Goal: Communication & Community: Answer question/provide support

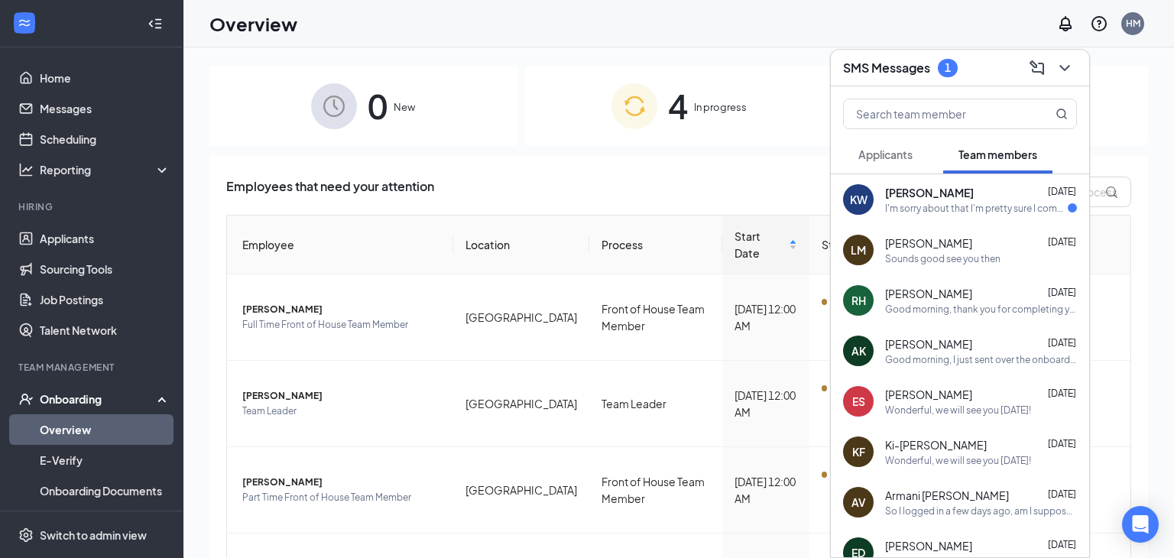
click at [934, 213] on div "I'm sorry about that I'm pretty sure I completely it now" at bounding box center [976, 208] width 183 height 13
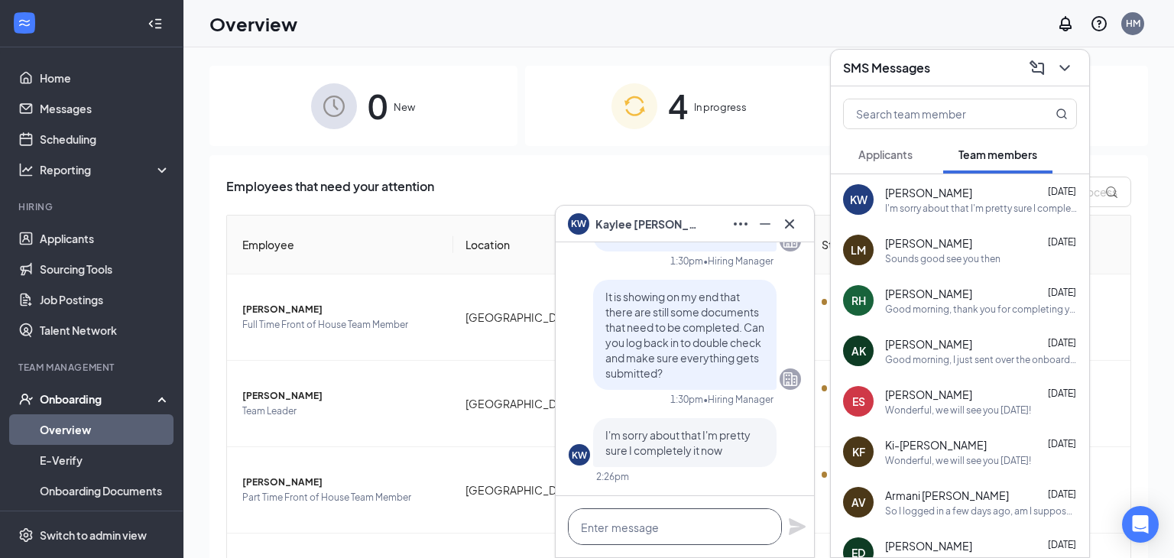
click at [604, 526] on textarea at bounding box center [675, 526] width 214 height 37
click at [598, 523] on textarea at bounding box center [675, 526] width 214 height 37
click at [630, 523] on textarea at bounding box center [675, 526] width 214 height 37
click at [761, 225] on icon "Minimize" at bounding box center [765, 224] width 18 height 18
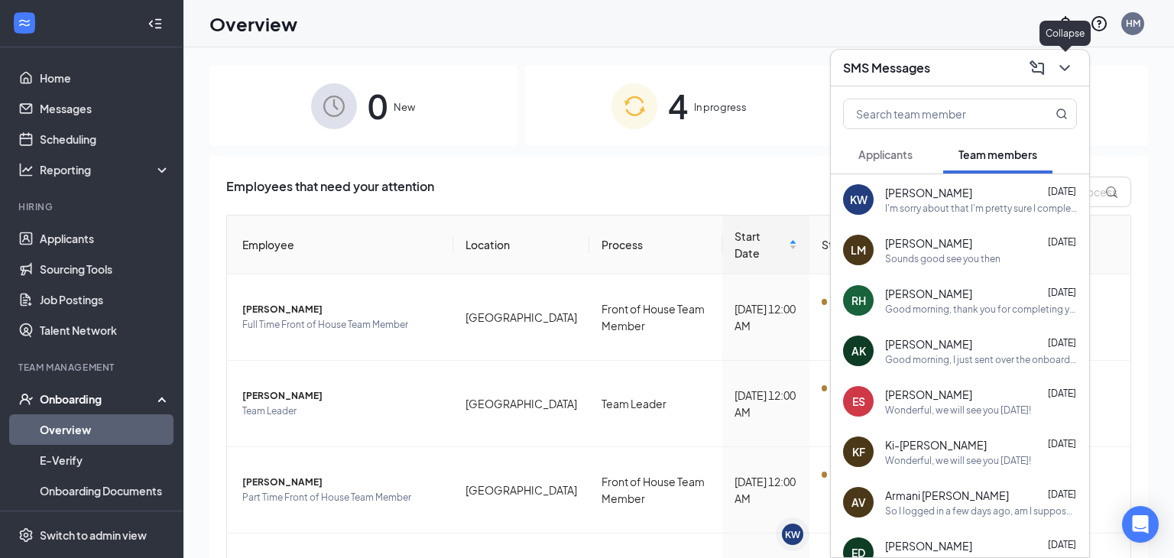
click at [1067, 70] on icon "ChevronDown" at bounding box center [1064, 68] width 18 height 18
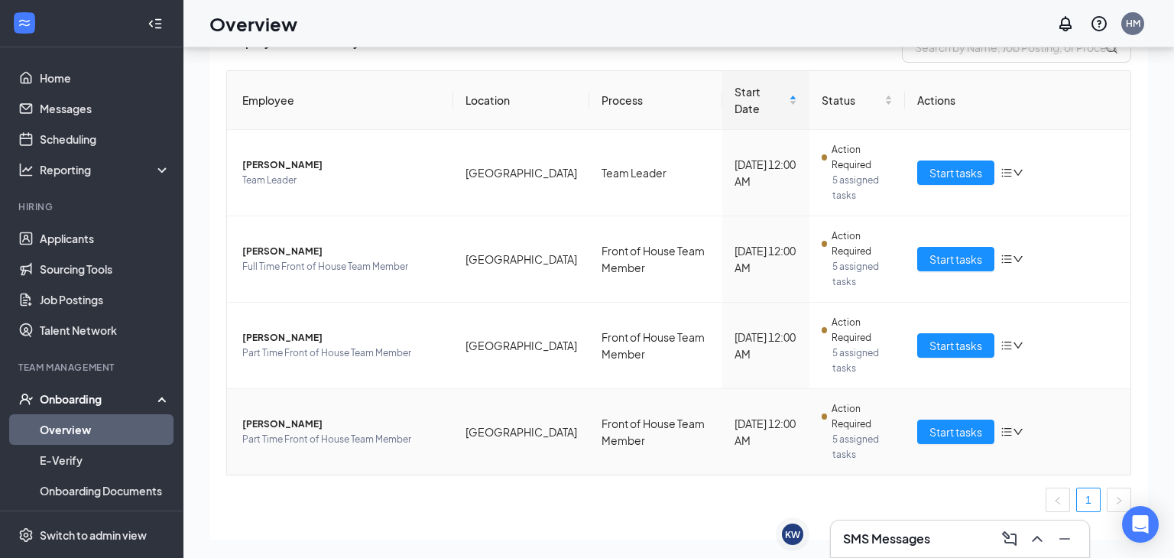
scroll to position [9, 0]
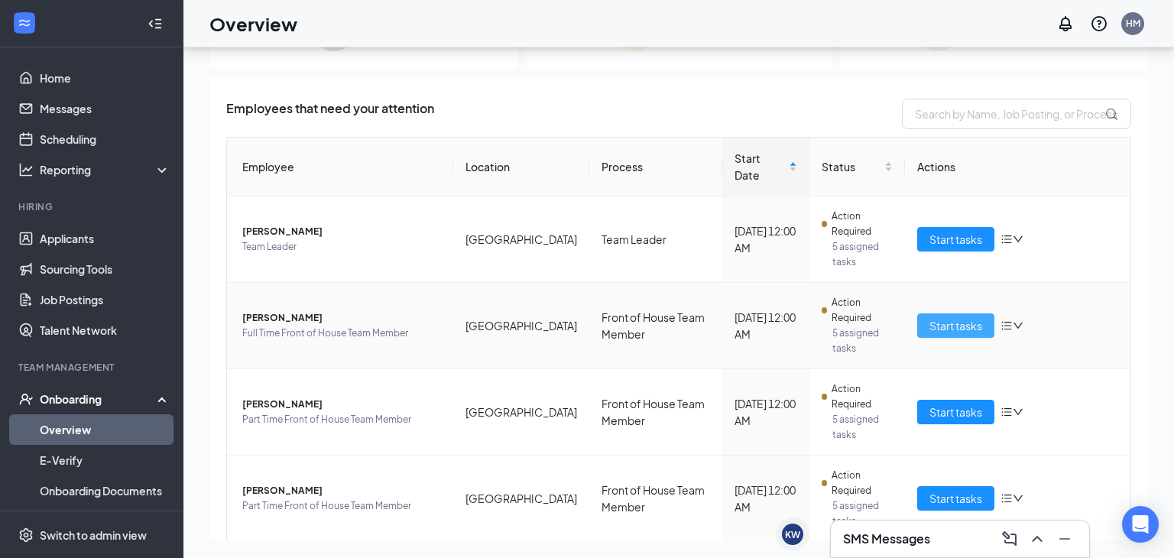
click at [962, 317] on span "Start tasks" at bounding box center [955, 325] width 53 height 17
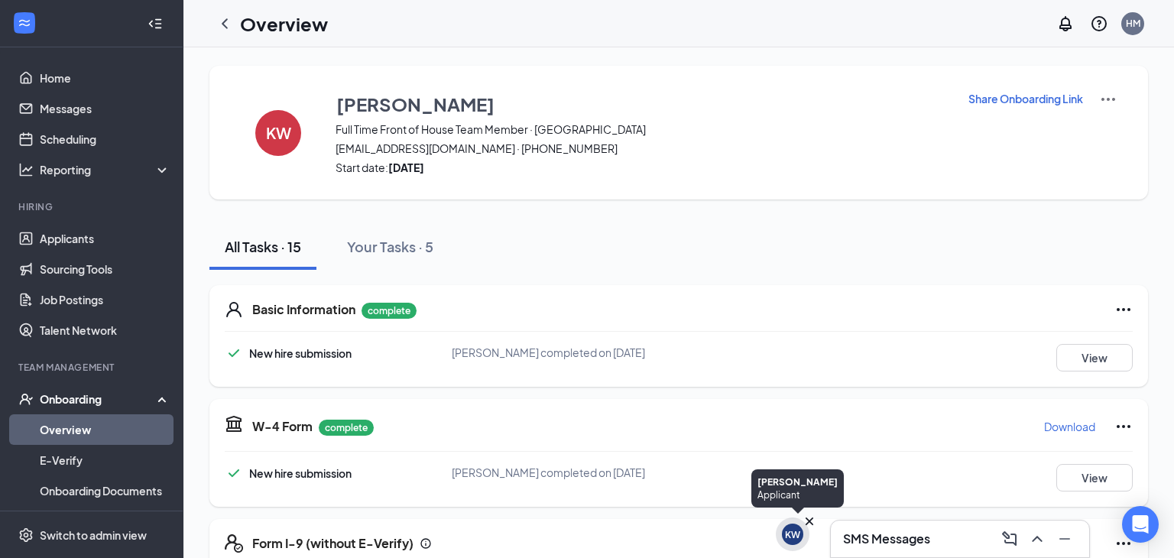
click at [789, 537] on div "KW" at bounding box center [792, 534] width 15 height 13
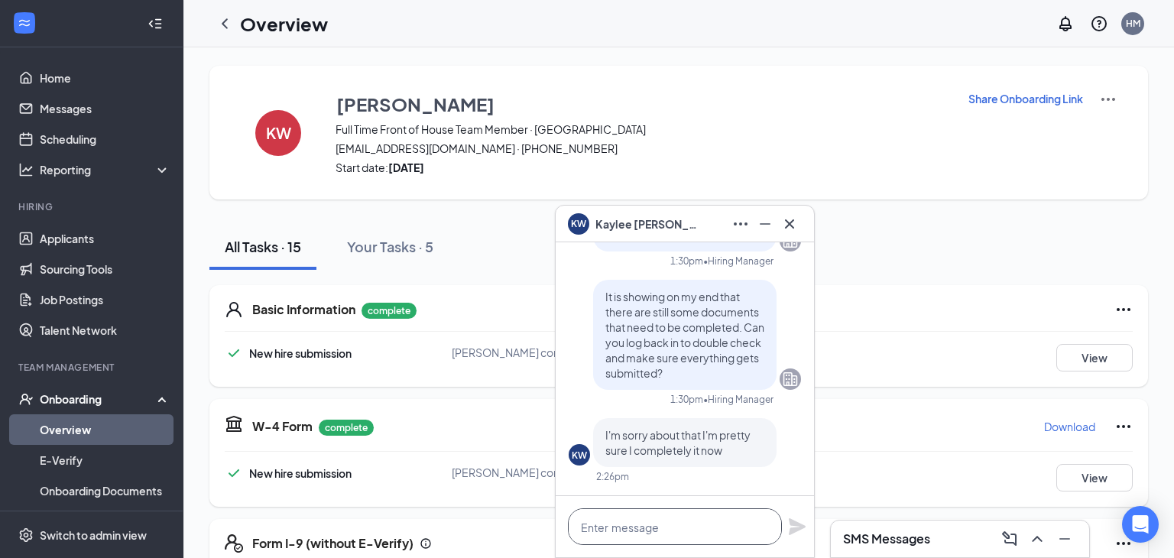
click at [614, 530] on textarea at bounding box center [675, 526] width 214 height 37
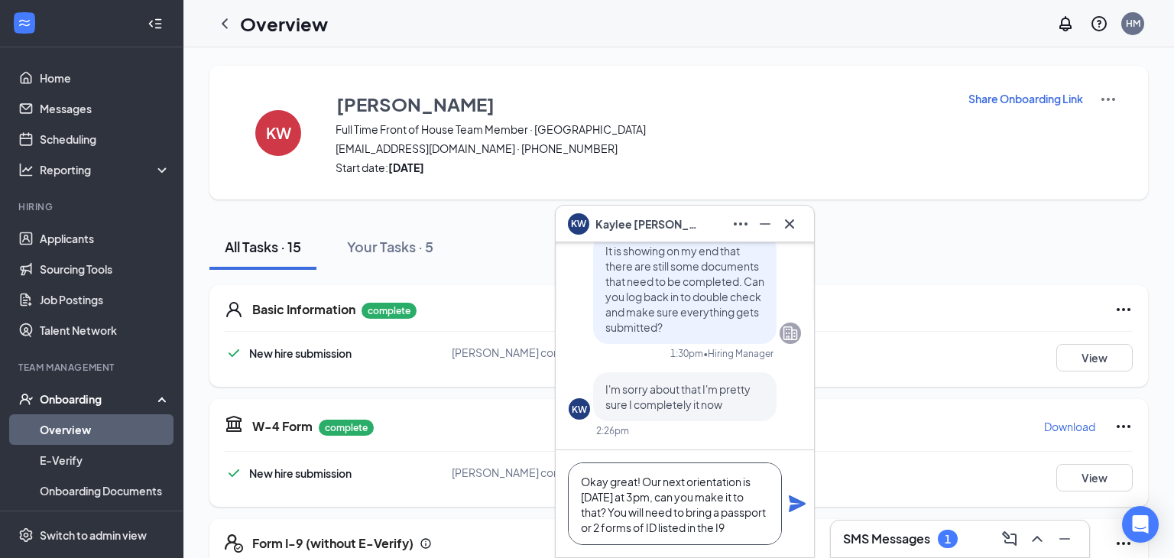
scroll to position [15, 0]
type textarea "Okay great! Our next orientation is [DATE] at 3pm, can you make it to that? You…"
click at [800, 504] on icon "Plane" at bounding box center [797, 503] width 17 height 17
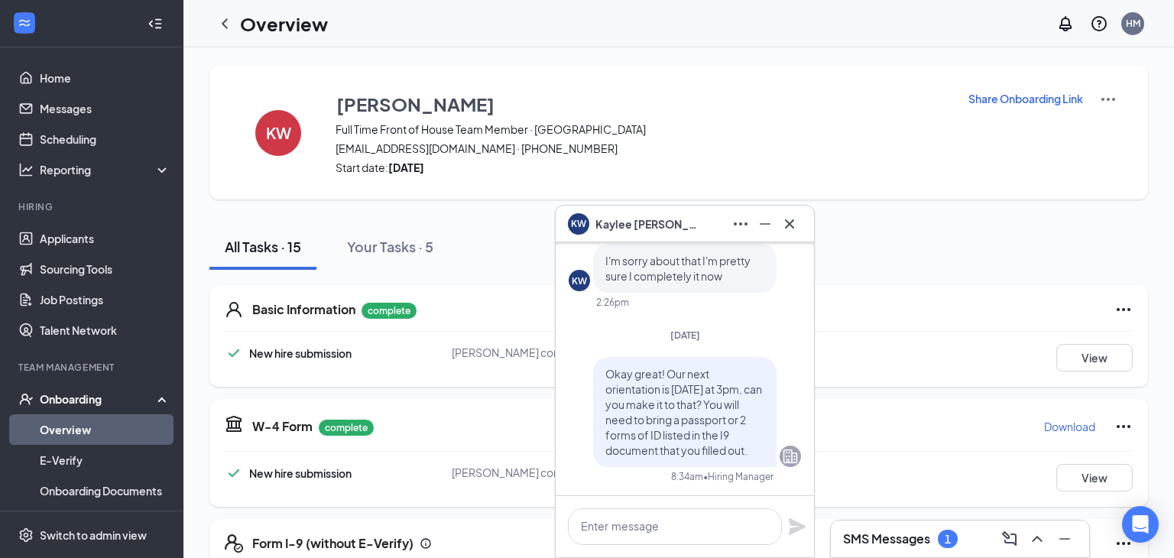
scroll to position [0, 0]
click at [762, 230] on icon "Minimize" at bounding box center [765, 224] width 18 height 18
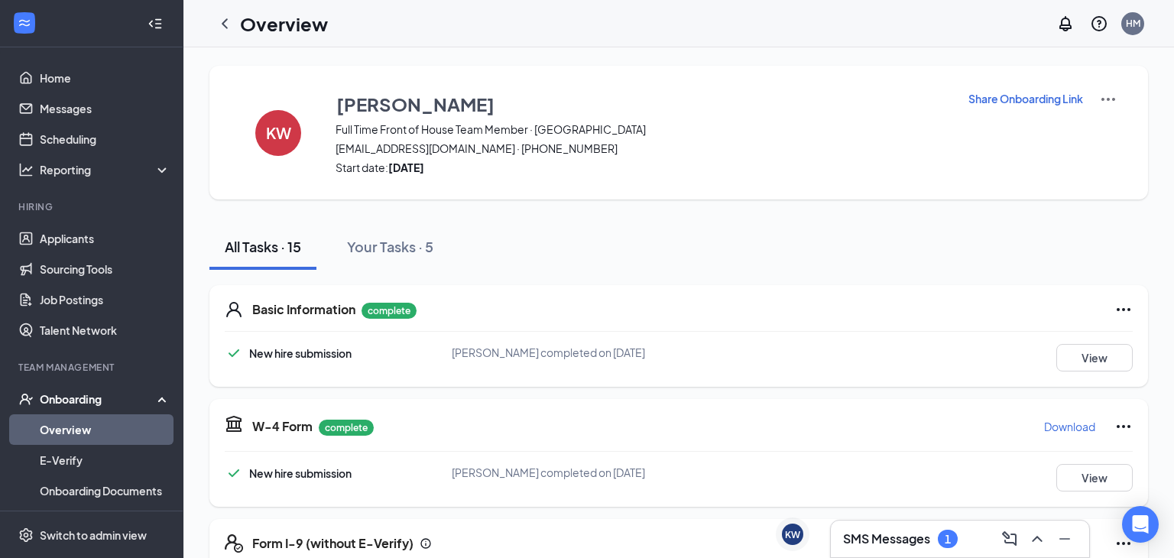
click at [913, 544] on h3 "SMS Messages" at bounding box center [886, 538] width 87 height 17
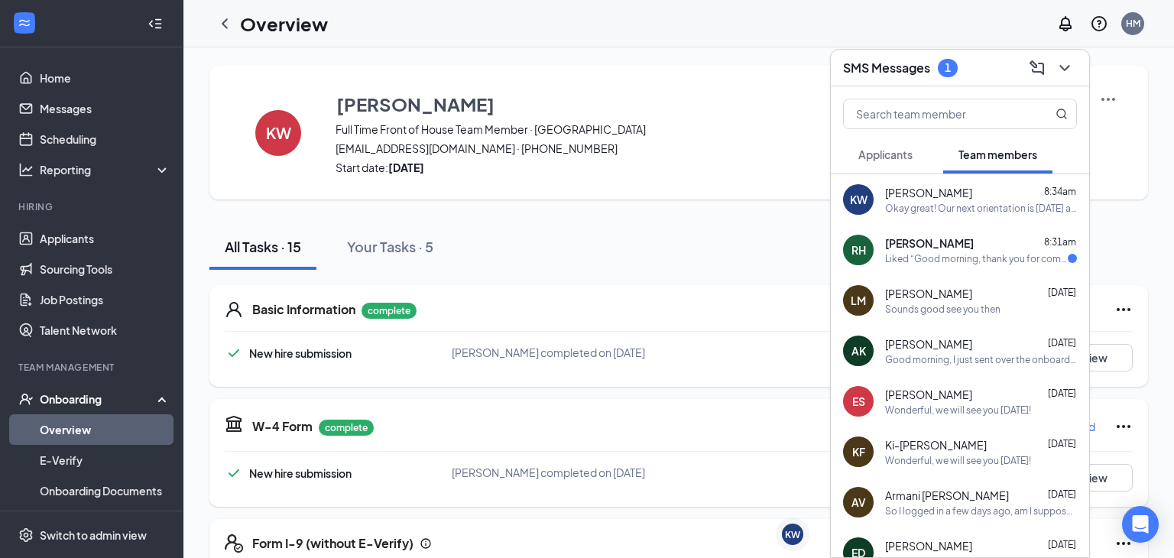
click at [926, 261] on div "Liked “Good morning, thank you for completing your onboar…”" at bounding box center [976, 258] width 183 height 13
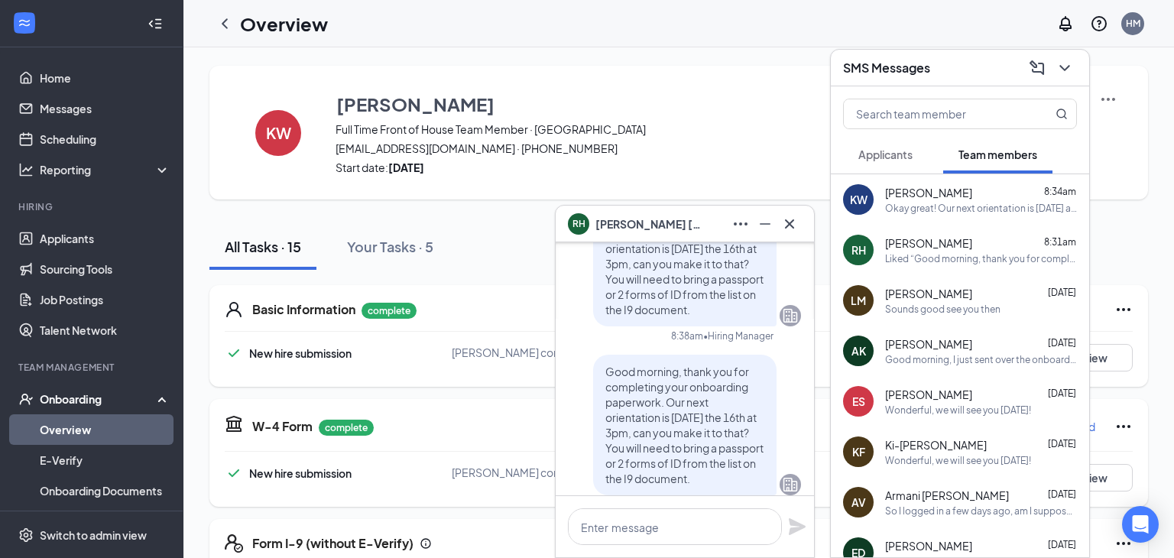
scroll to position [-161, 0]
click at [796, 217] on icon "Cross" at bounding box center [789, 224] width 18 height 18
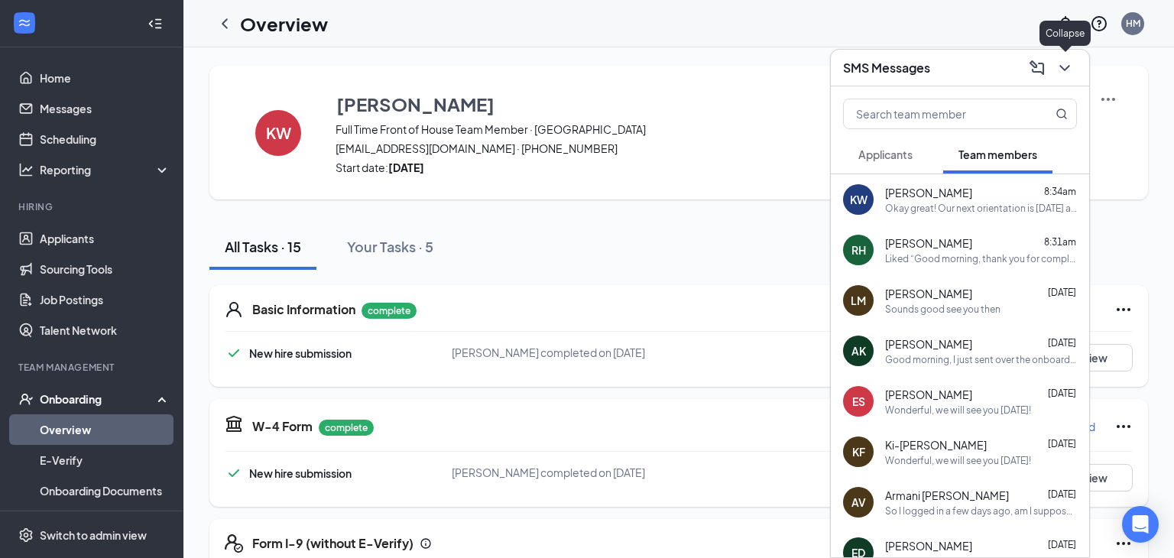
click at [1073, 65] on icon "ChevronDown" at bounding box center [1064, 68] width 18 height 18
